Goal: Download file/media

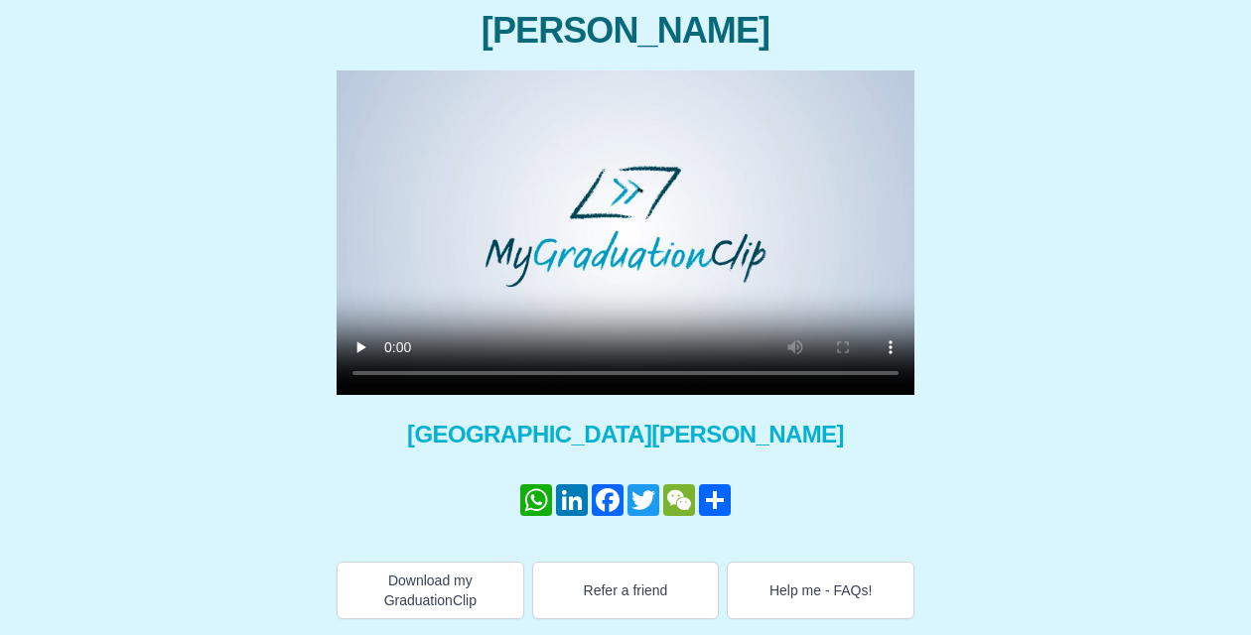
scroll to position [229, 0]
click at [393, 373] on video at bounding box center [626, 232] width 578 height 325
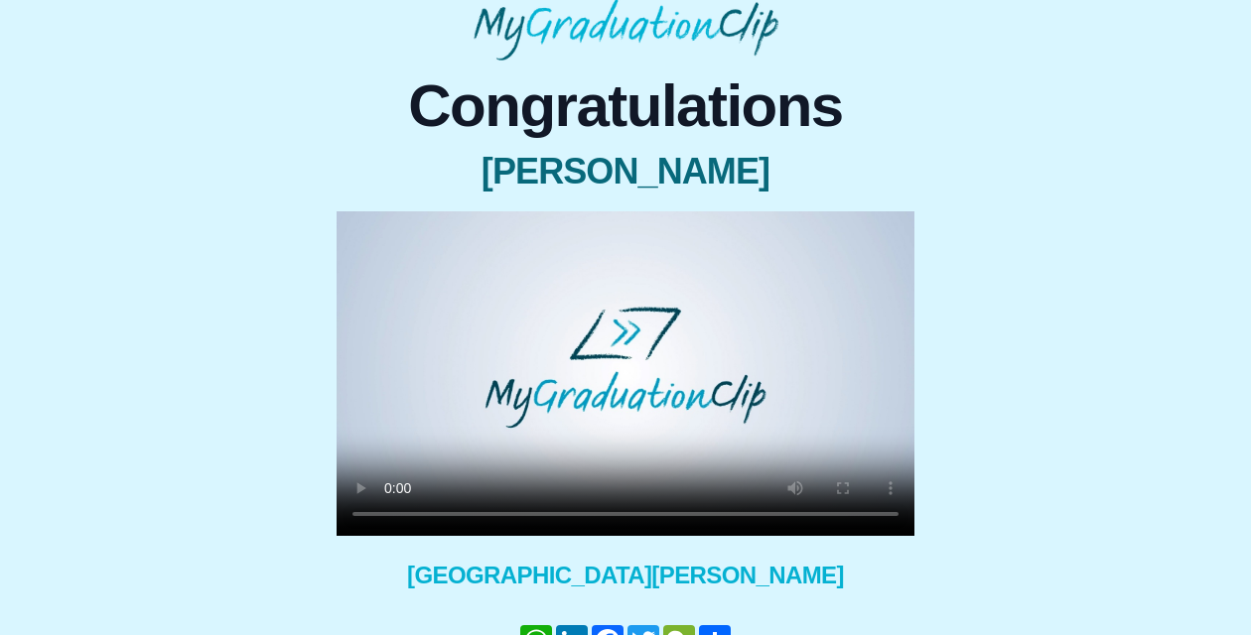
scroll to position [90, 0]
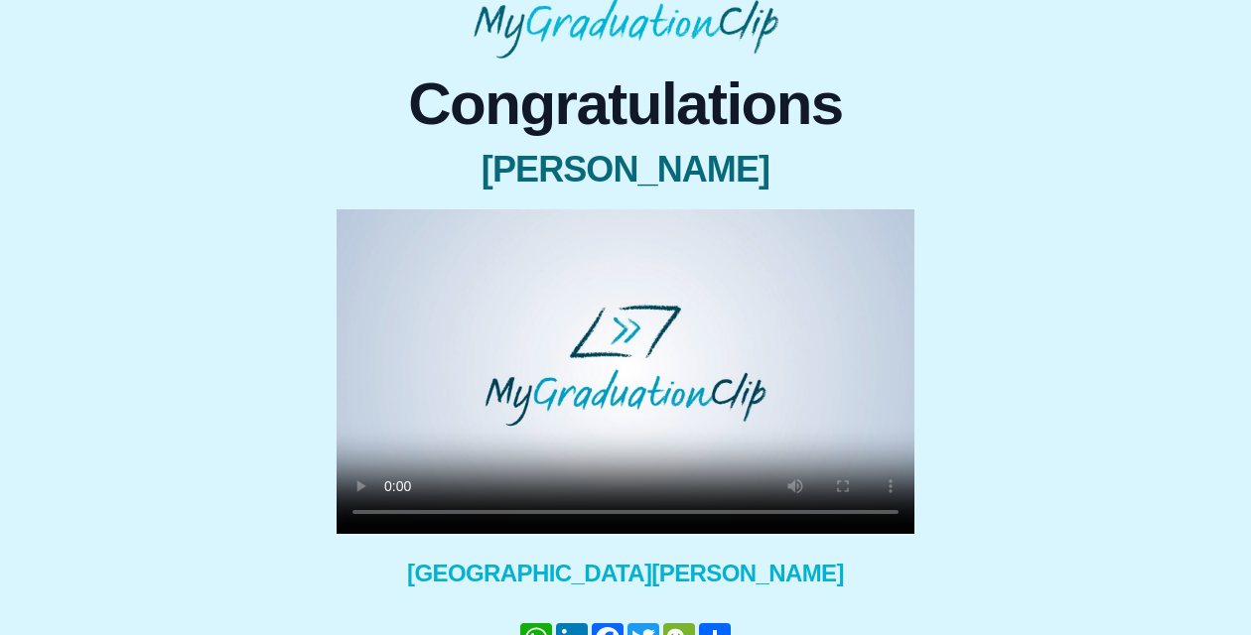
click at [370, 236] on video at bounding box center [626, 371] width 578 height 325
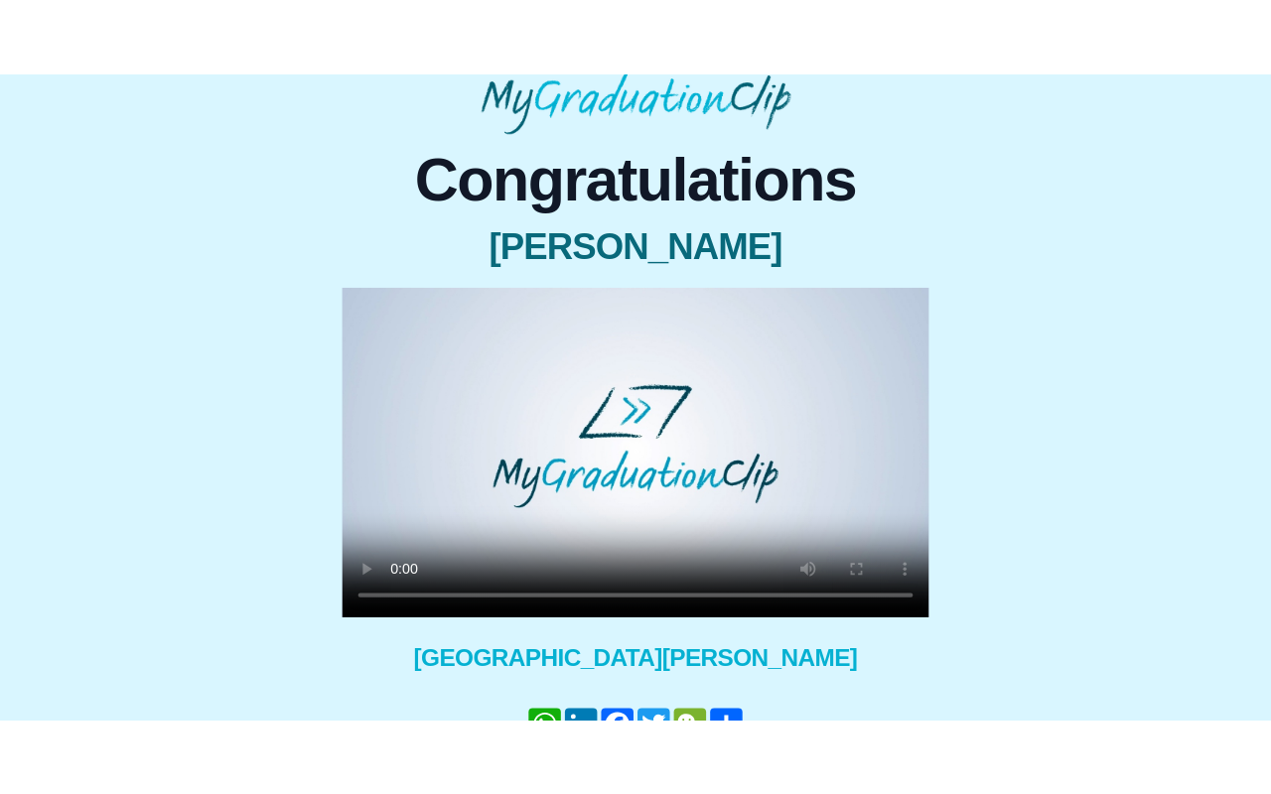
scroll to position [0, 0]
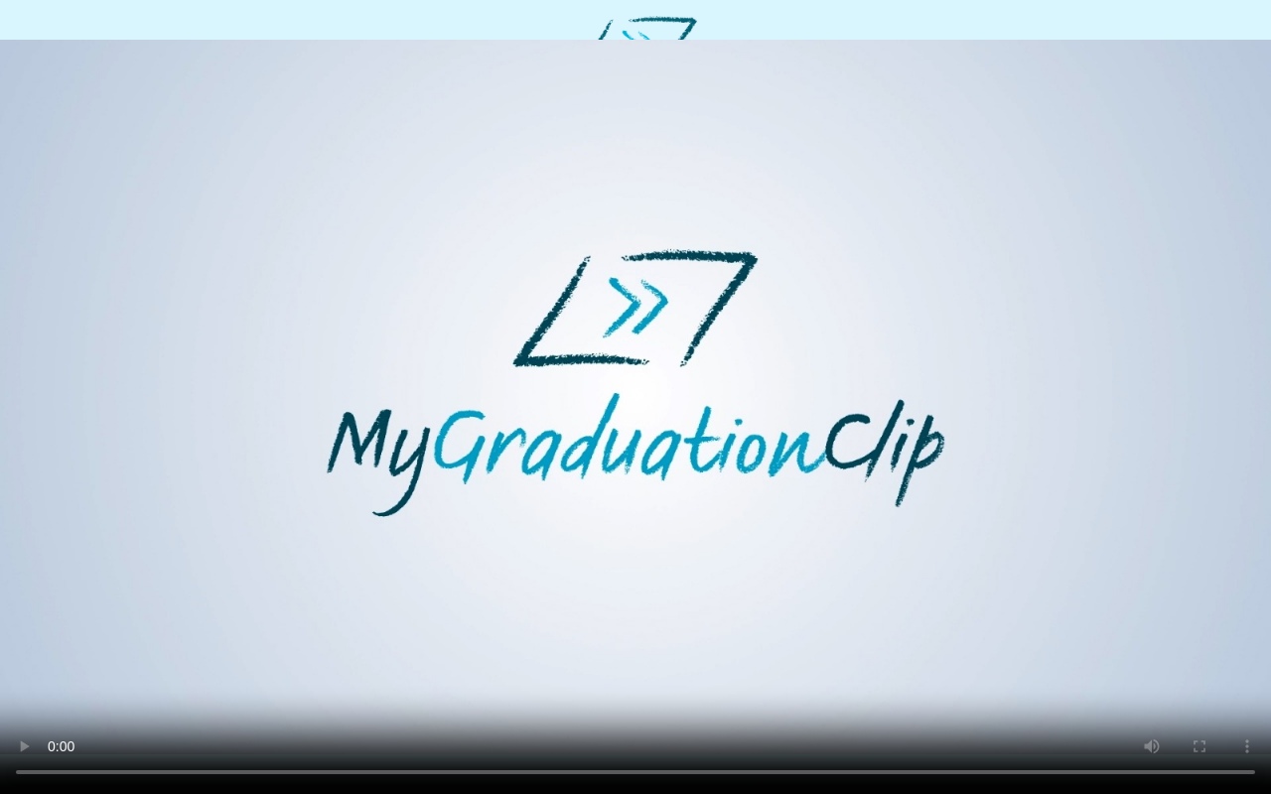
click at [806, 634] on video at bounding box center [635, 397] width 1271 height 794
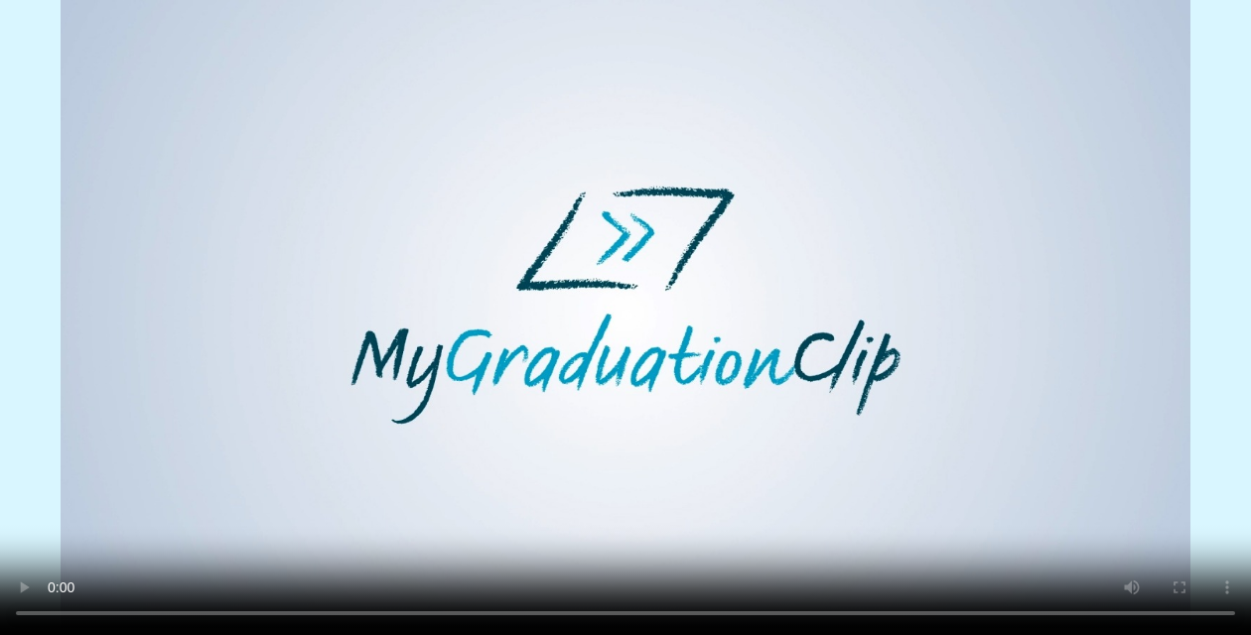
scroll to position [229, 0]
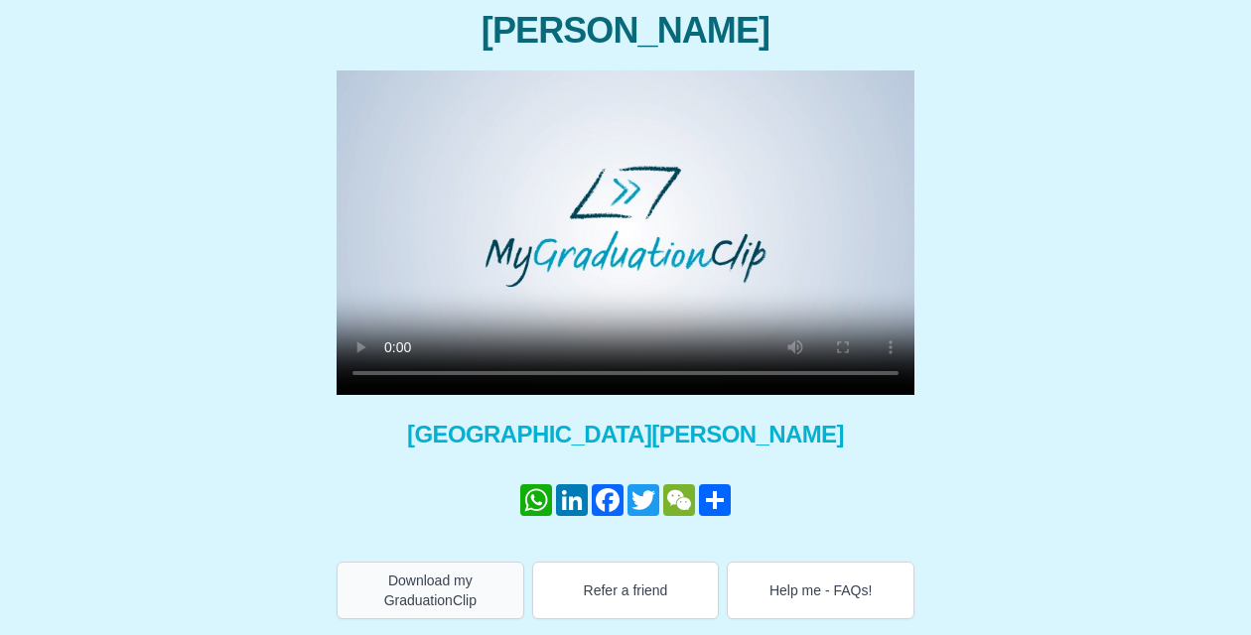
click at [376, 583] on button "Download my GraduationClip" at bounding box center [431, 591] width 188 height 58
click at [366, 85] on video at bounding box center [626, 232] width 578 height 325
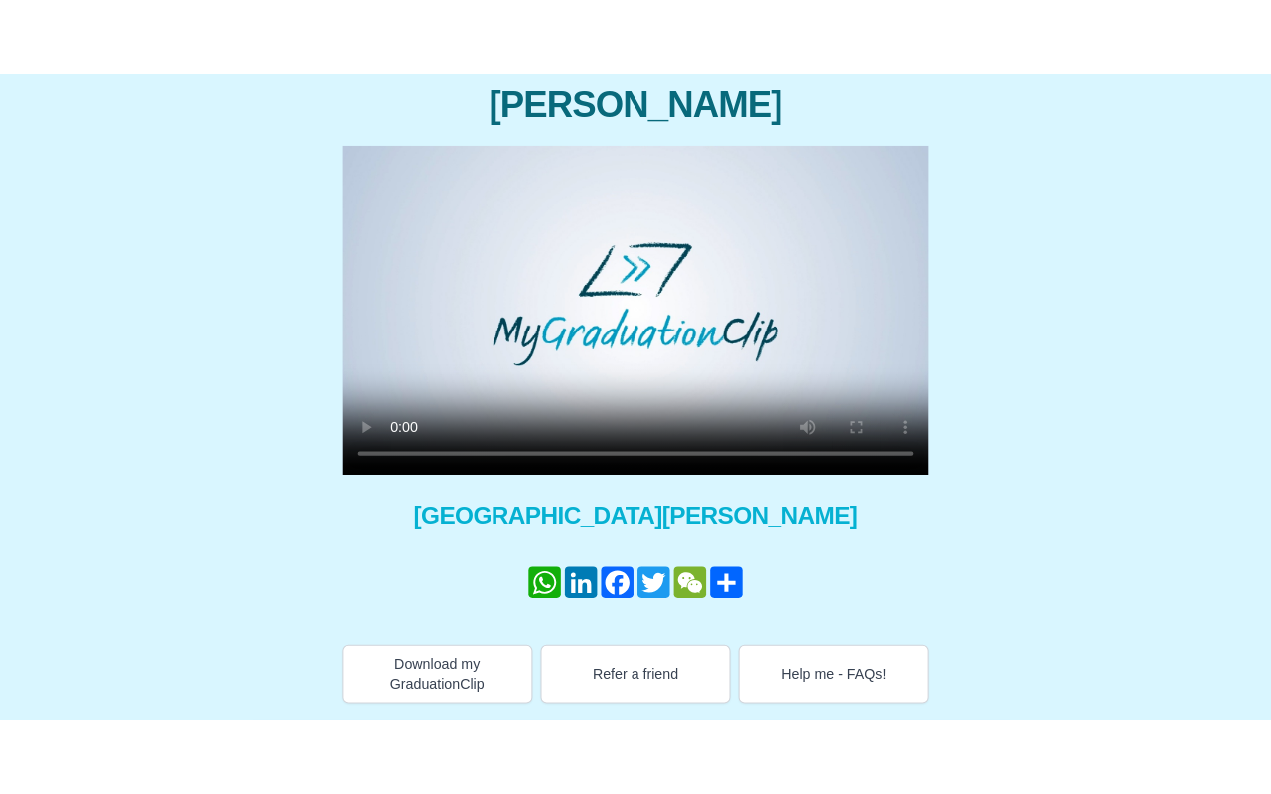
scroll to position [0, 0]
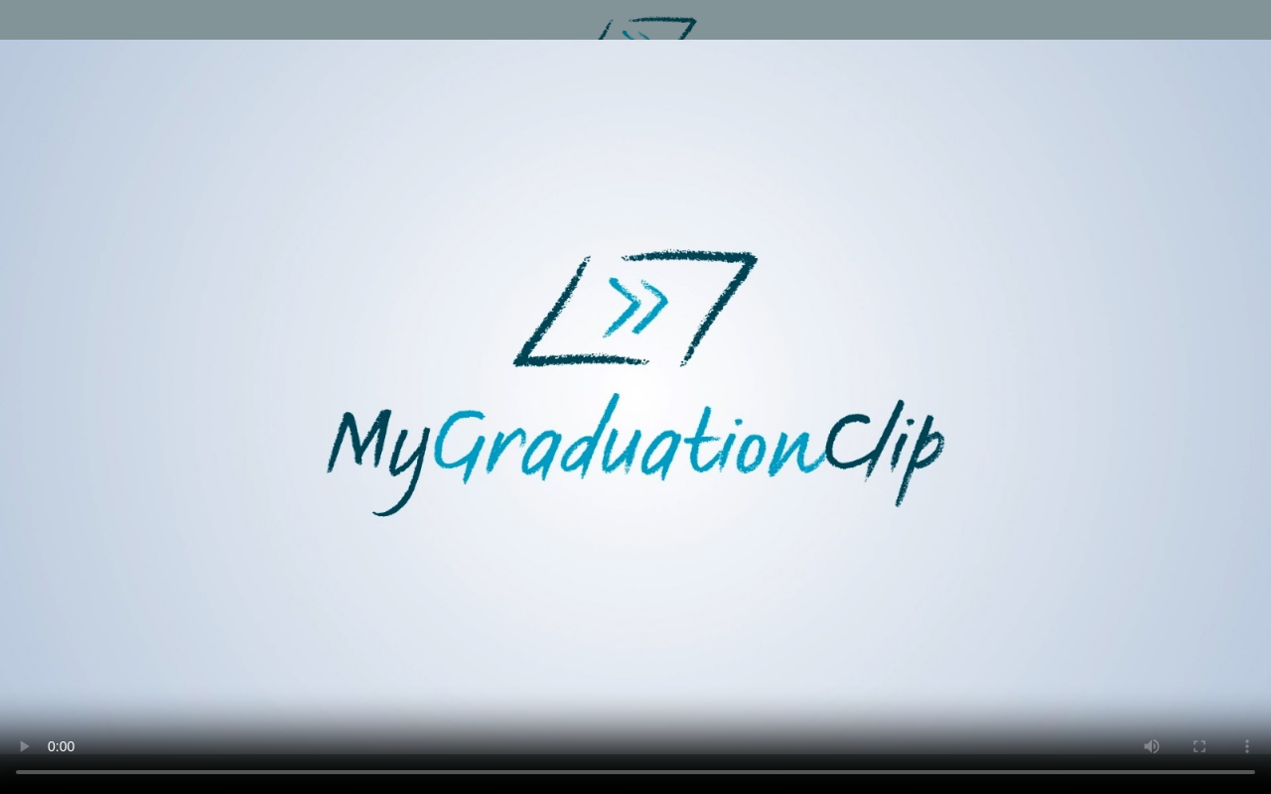
click at [452, 634] on video at bounding box center [635, 397] width 1271 height 794
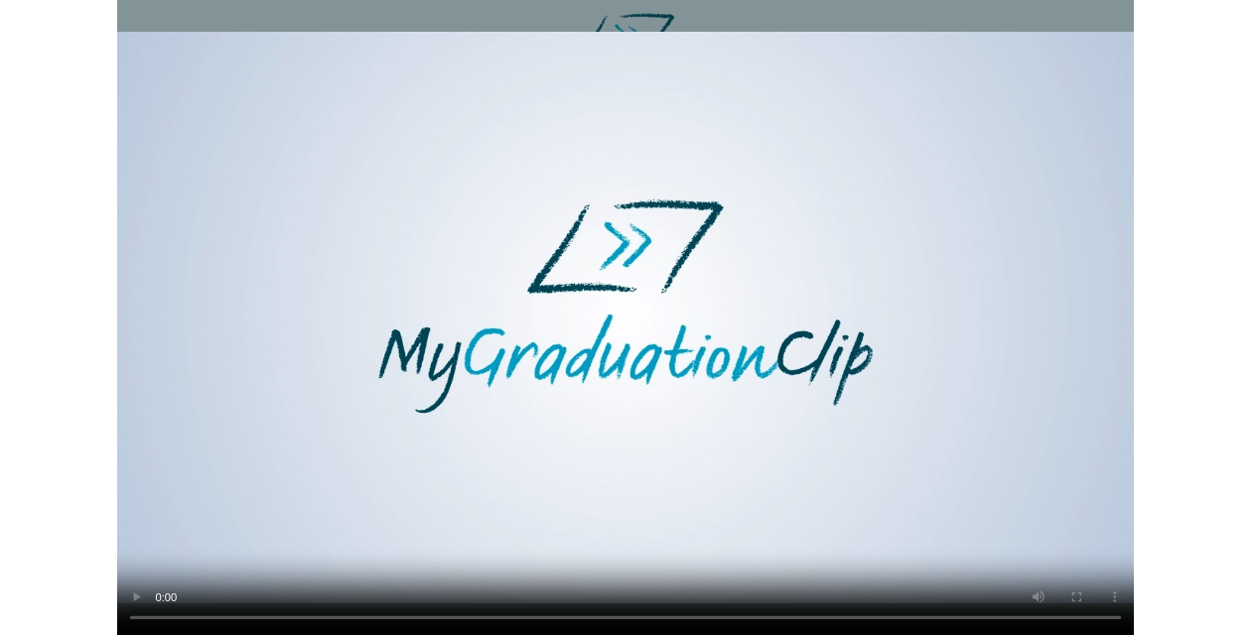
scroll to position [150, 0]
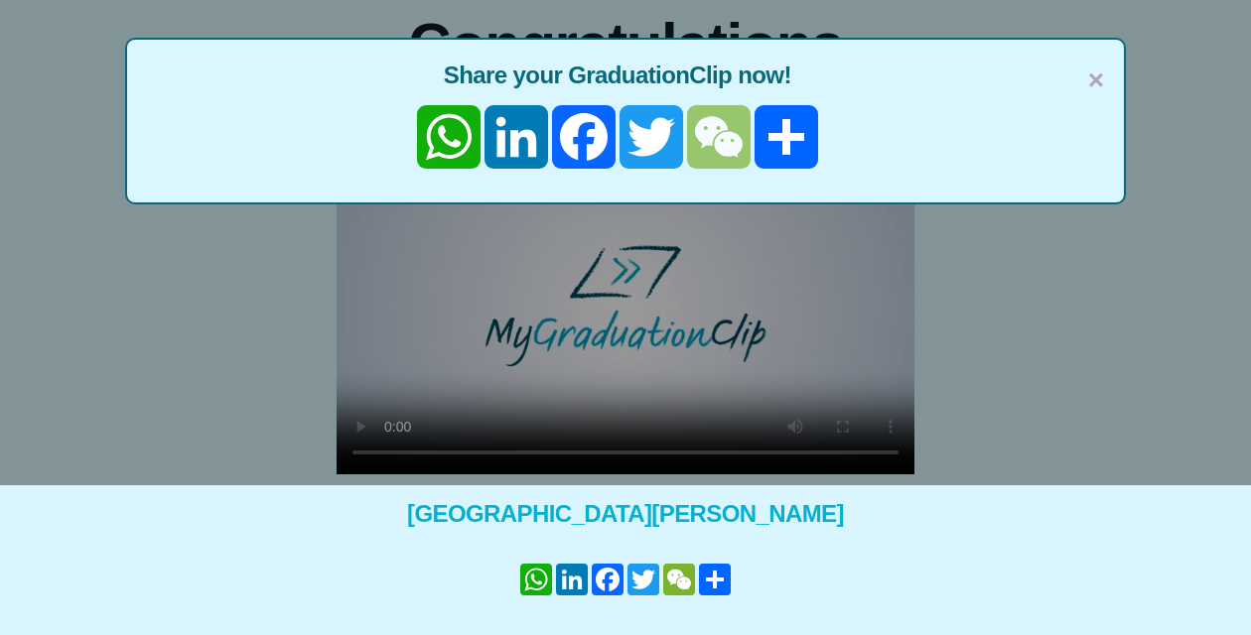
click at [708, 137] on link "WeChat" at bounding box center [719, 137] width 68 height 64
click at [728, 139] on link "WeChat" at bounding box center [719, 137] width 68 height 64
click at [1088, 70] on span "×" at bounding box center [1096, 81] width 16 height 42
